Goal: Transaction & Acquisition: Purchase product/service

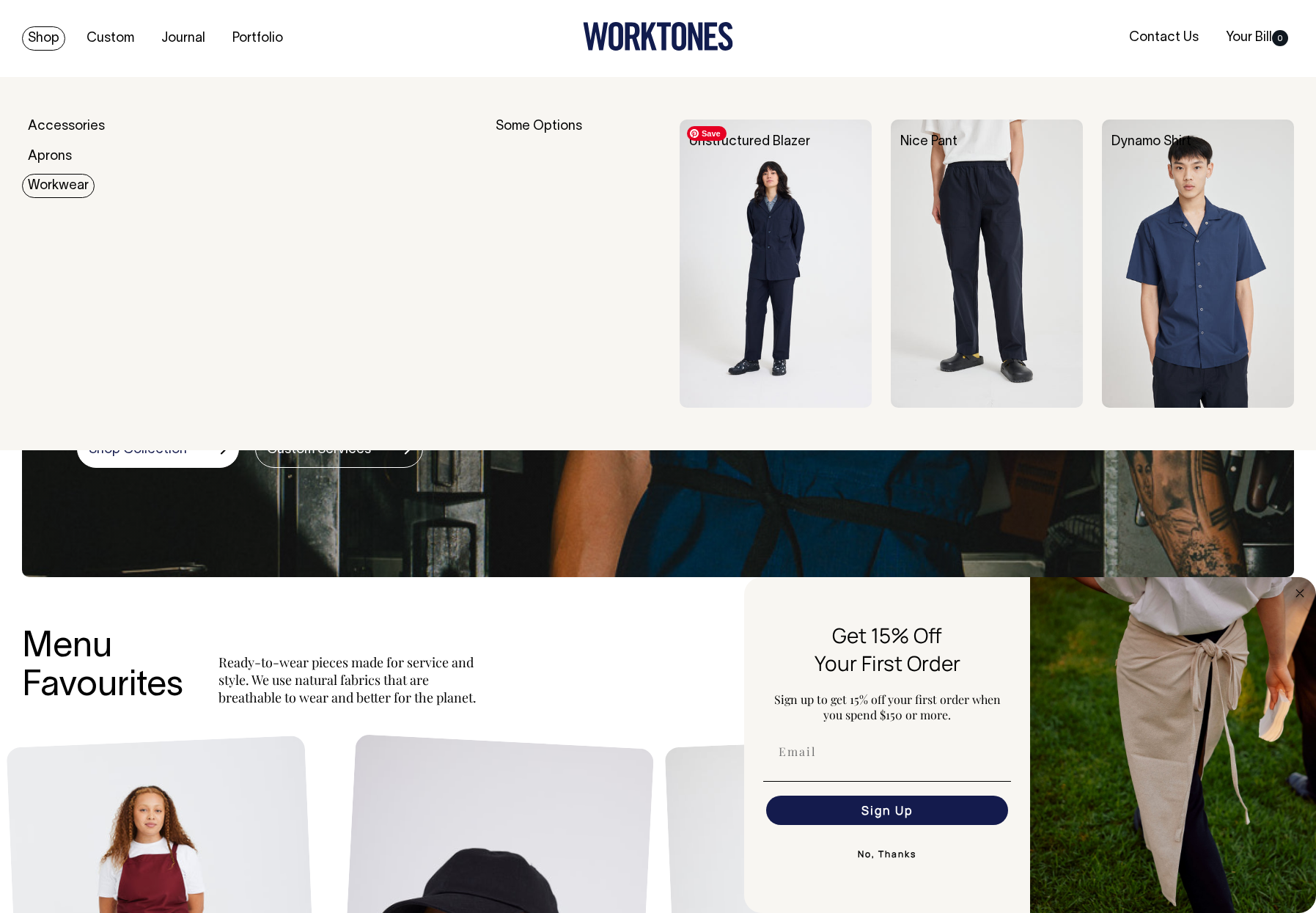
click at [784, 242] on img at bounding box center [775, 264] width 192 height 288
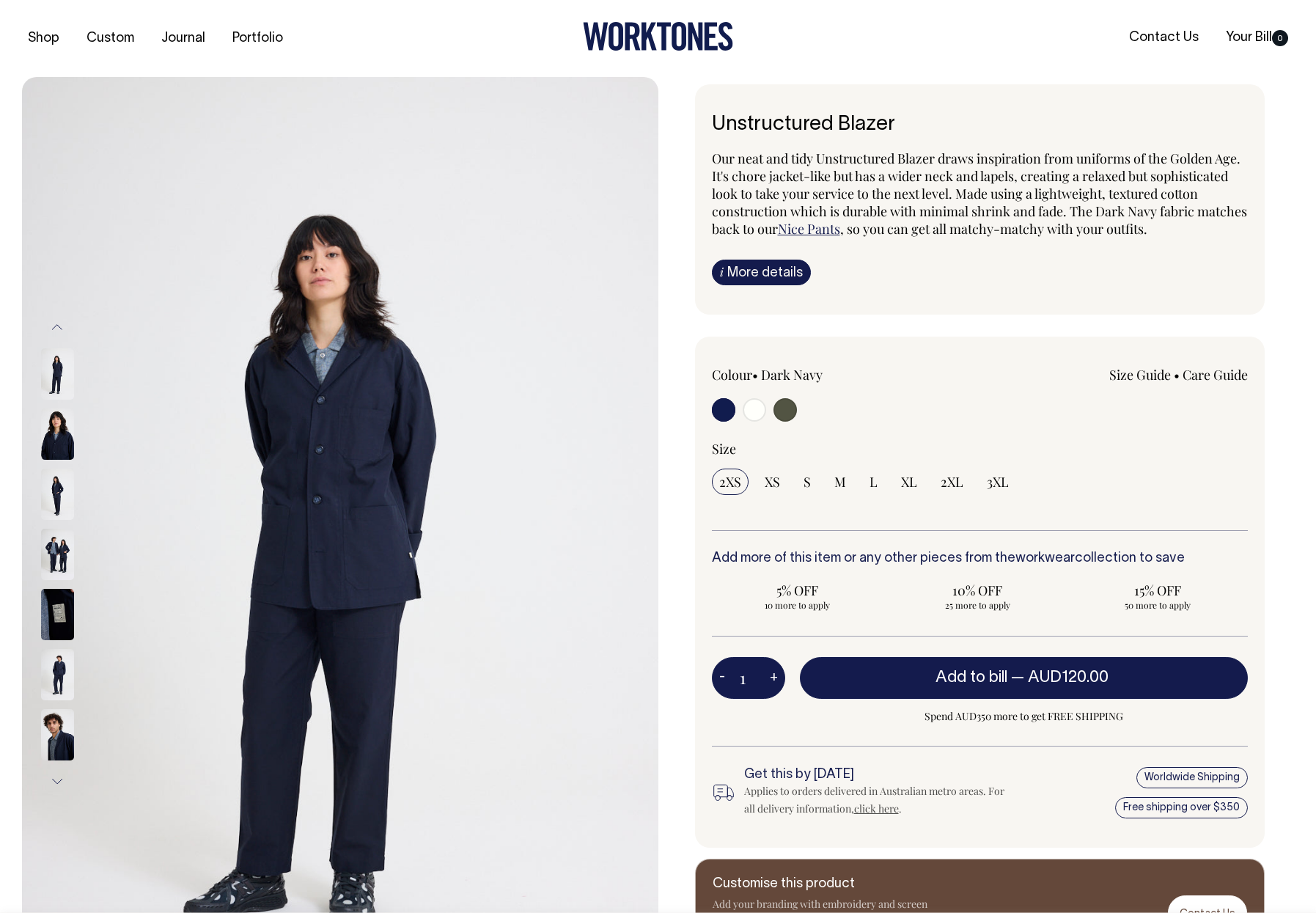
click at [755, 410] on input "radio" at bounding box center [754, 410] width 23 height 23
radio input "true"
radio input "false"
radio input "true"
select select "Off-White"
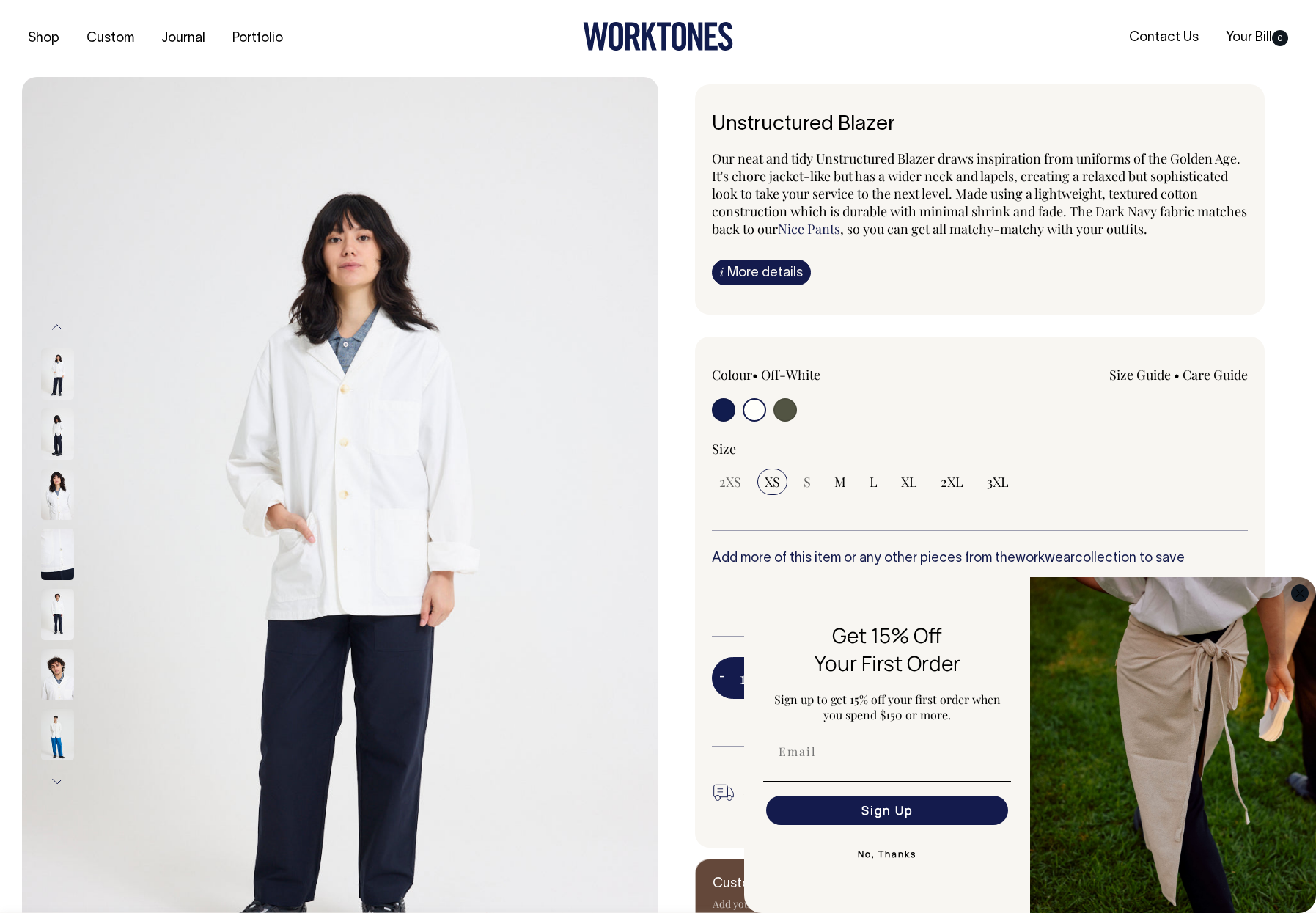
click at [1300, 592] on icon "Close dialog" at bounding box center [1300, 593] width 7 height 7
